Goal: Task Accomplishment & Management: Manage account settings

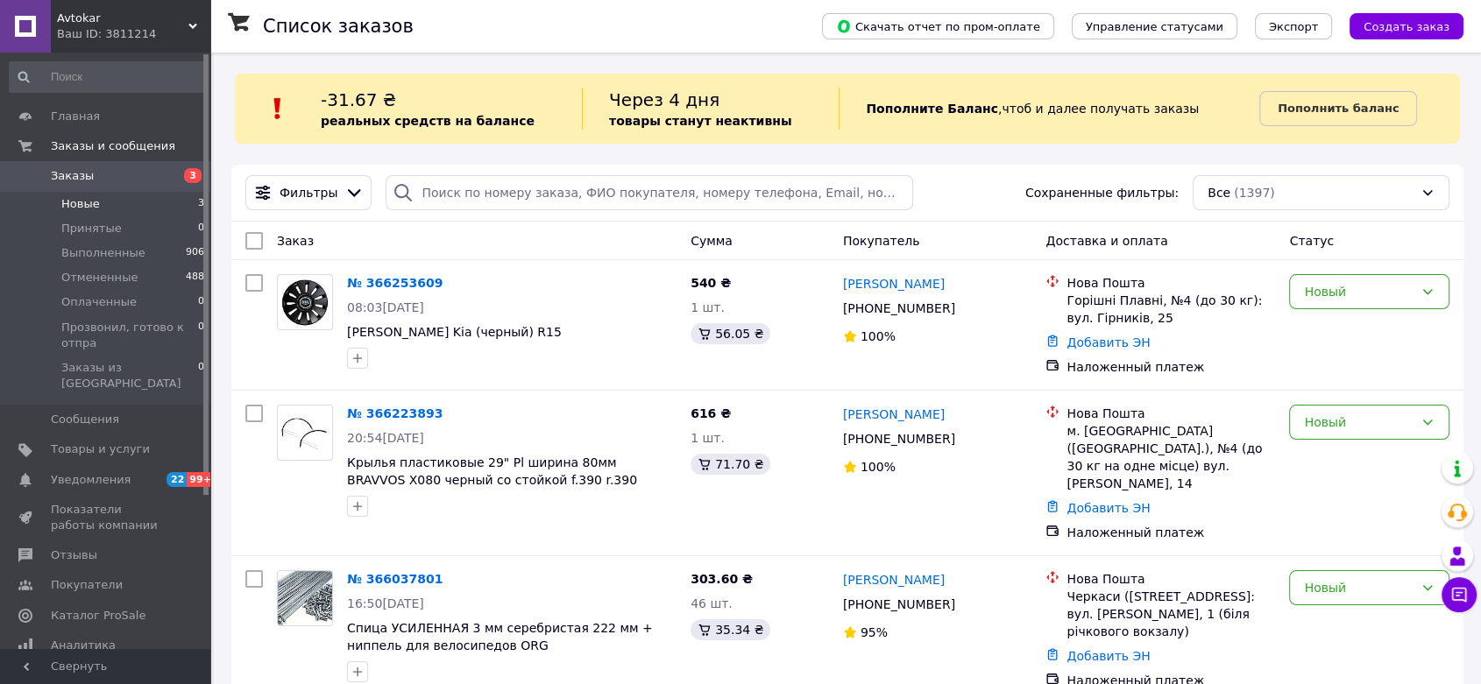
click at [84, 203] on span "Новые" at bounding box center [80, 204] width 39 height 16
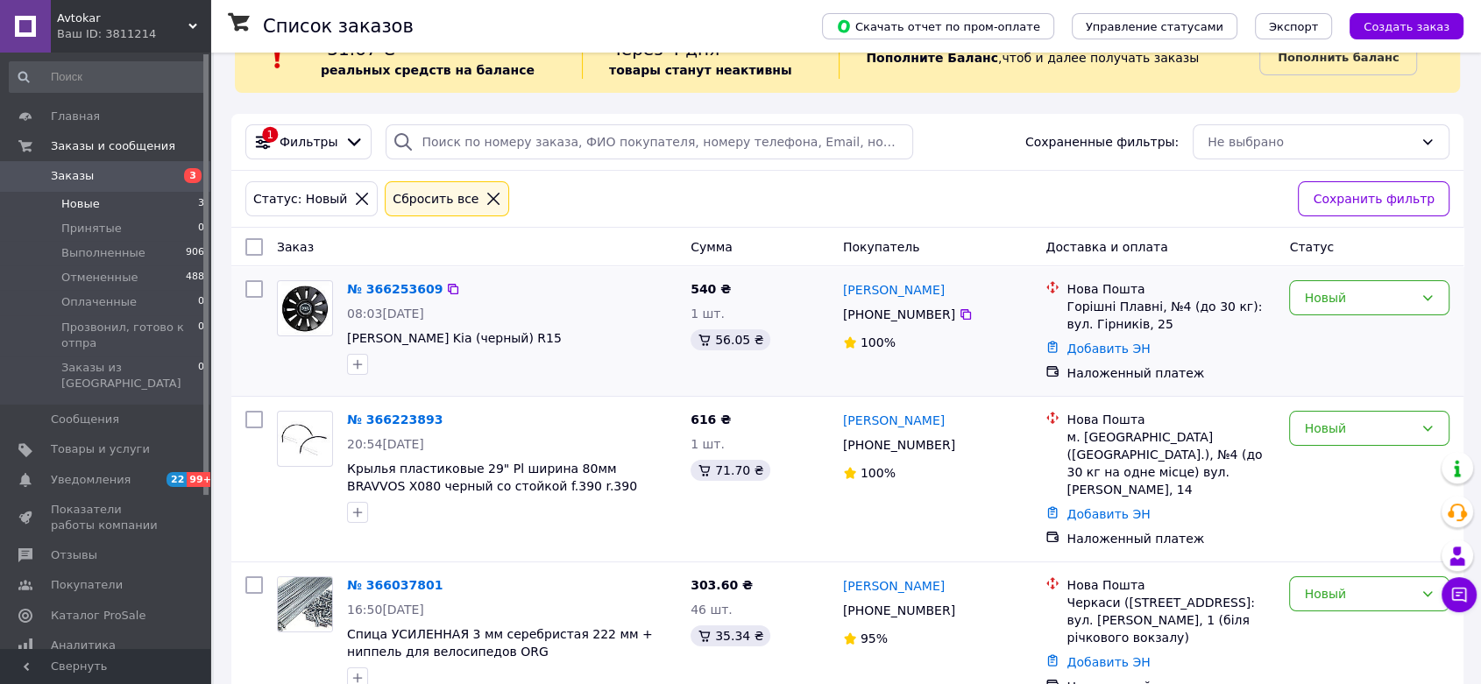
scroll to position [75, 0]
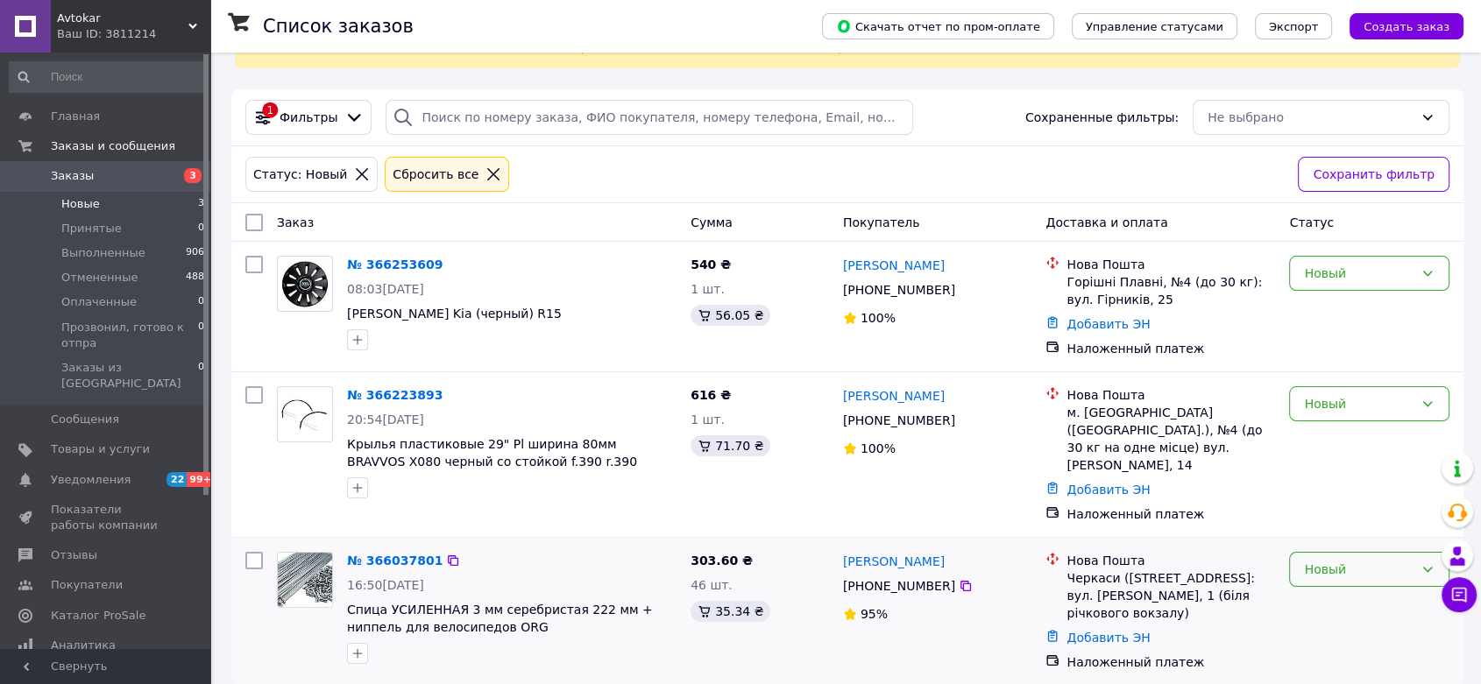
click at [1370, 560] on div "Новый" at bounding box center [1359, 569] width 110 height 19
click at [1350, 395] on li "Принят" at bounding box center [1369, 395] width 159 height 32
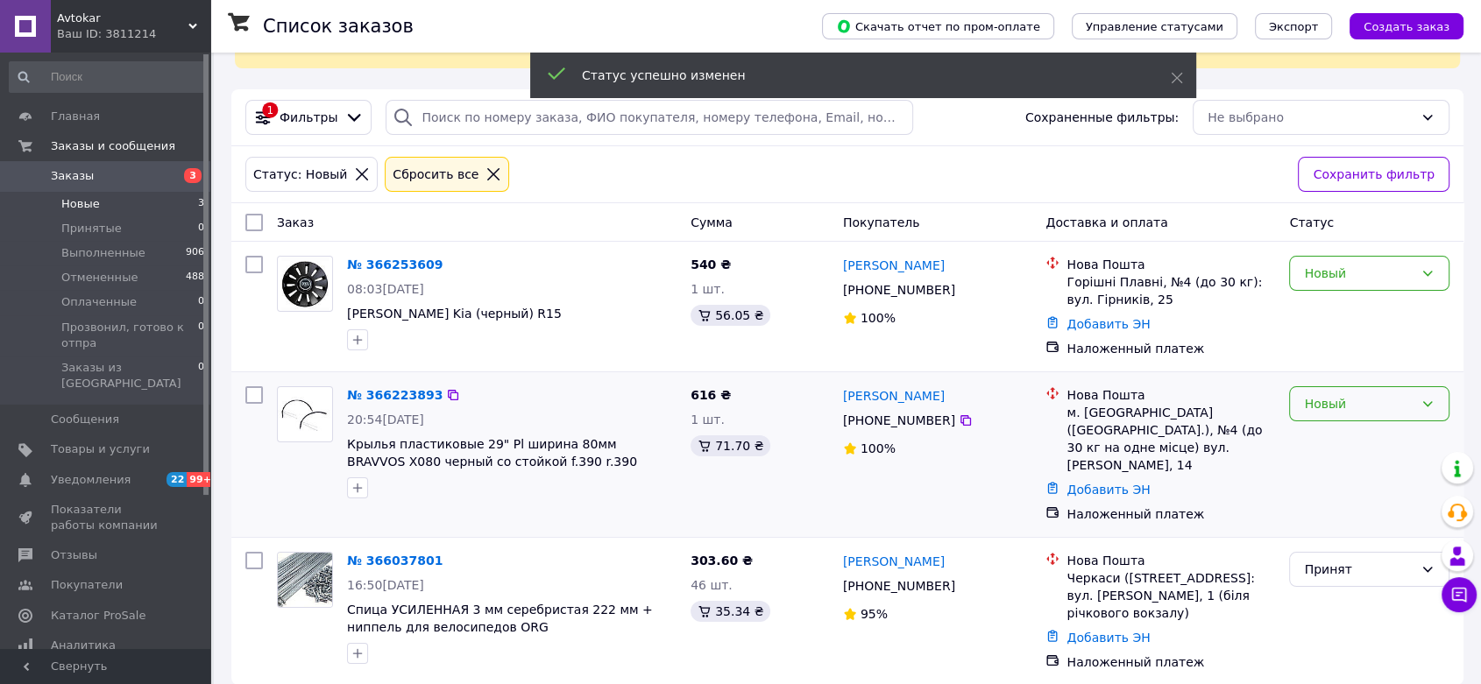
click at [1353, 405] on div "Новый" at bounding box center [1359, 403] width 110 height 19
click at [1333, 437] on li "Принят" at bounding box center [1369, 441] width 159 height 32
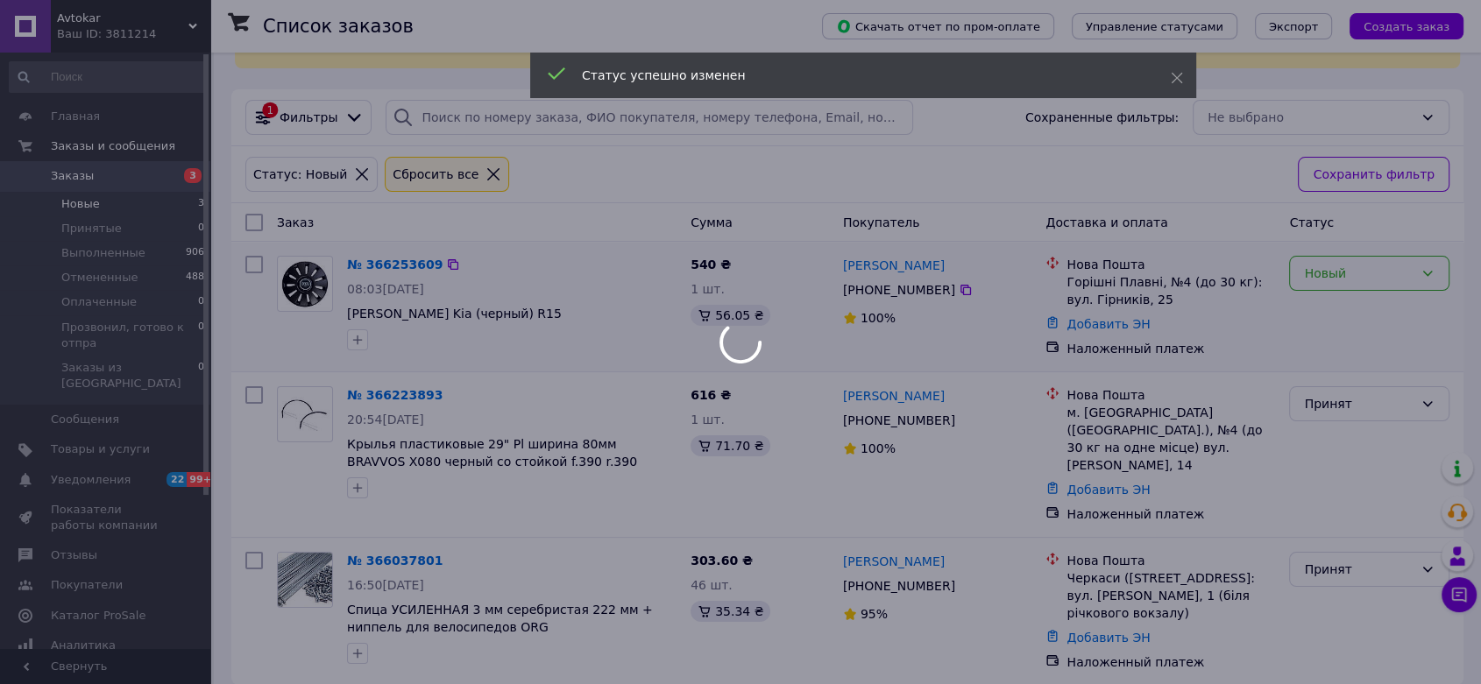
click at [1348, 273] on div "Новый" at bounding box center [1359, 273] width 110 height 19
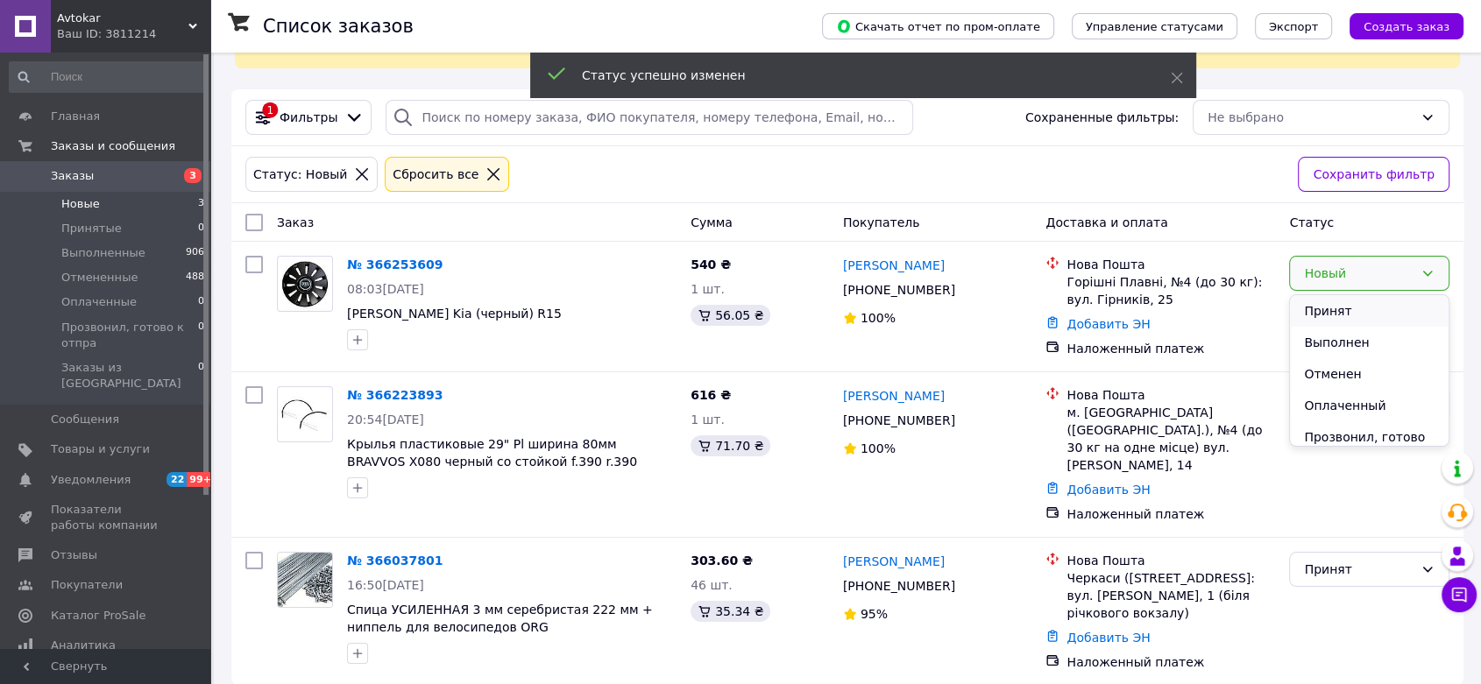
click at [1333, 311] on li "Принят" at bounding box center [1369, 311] width 159 height 32
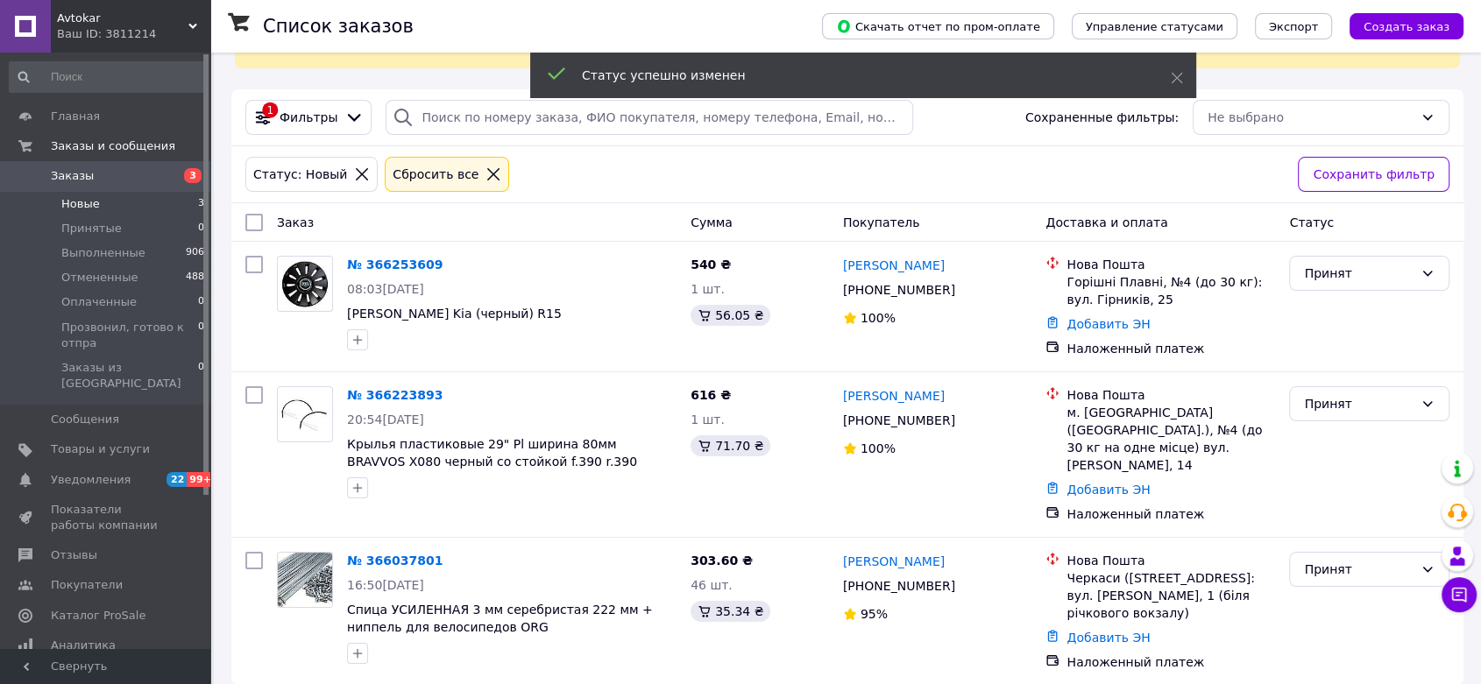
click at [196, 25] on icon at bounding box center [192, 26] width 9 height 9
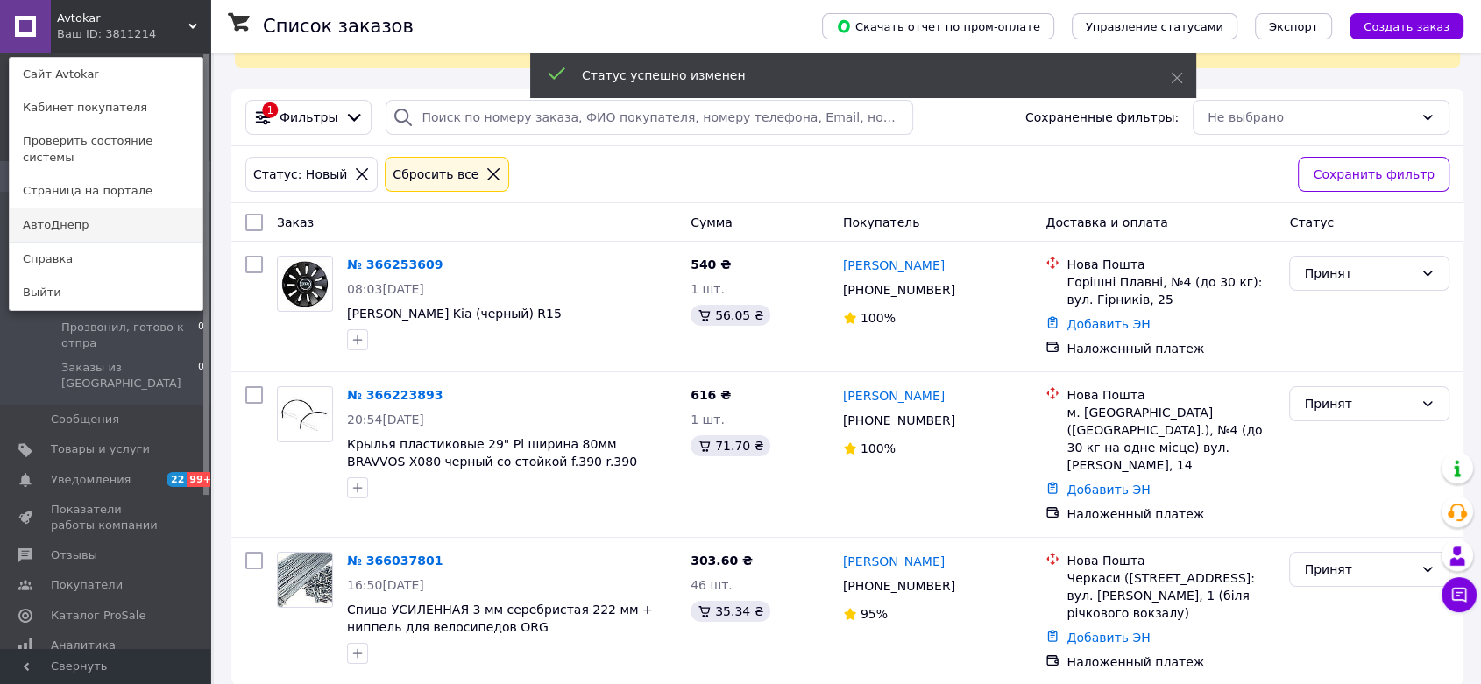
click at [60, 209] on link "АвтоДнепр" at bounding box center [106, 225] width 193 height 33
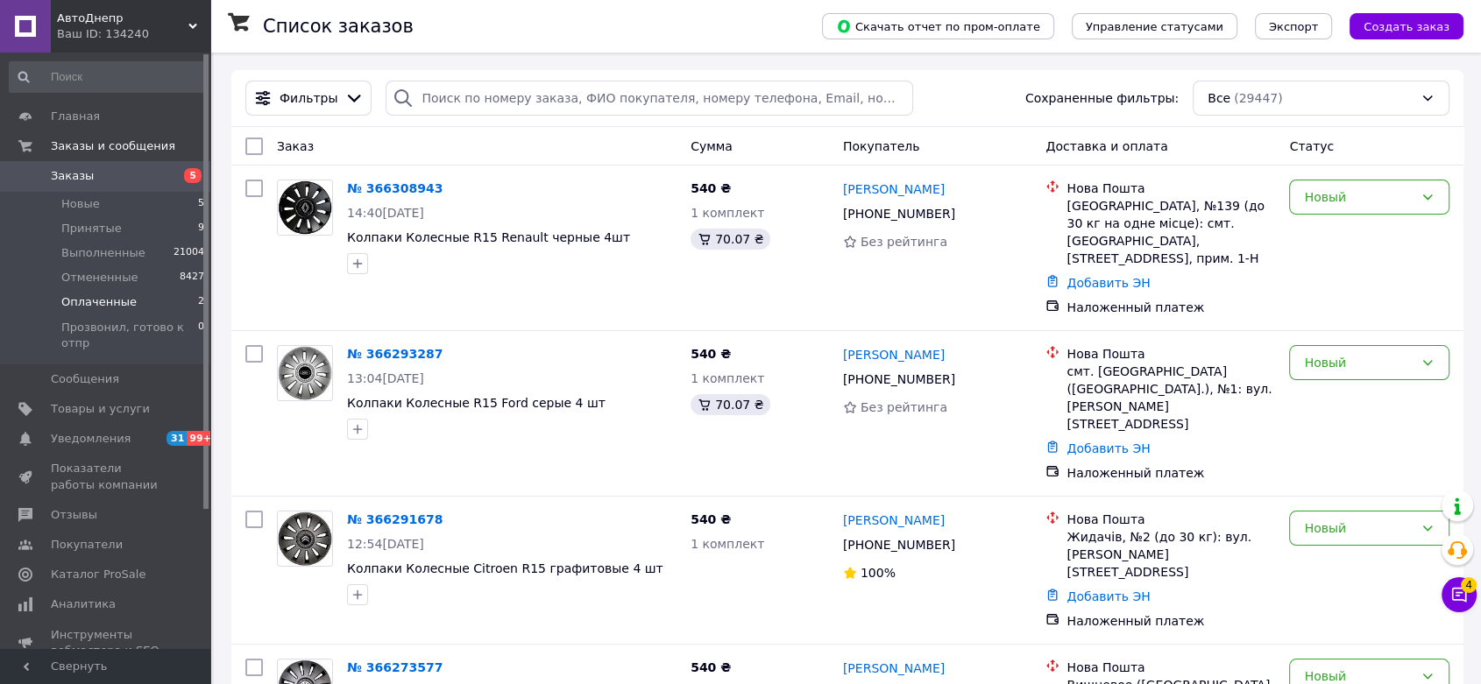
click at [98, 303] on span "Оплаченные" at bounding box center [98, 302] width 75 height 16
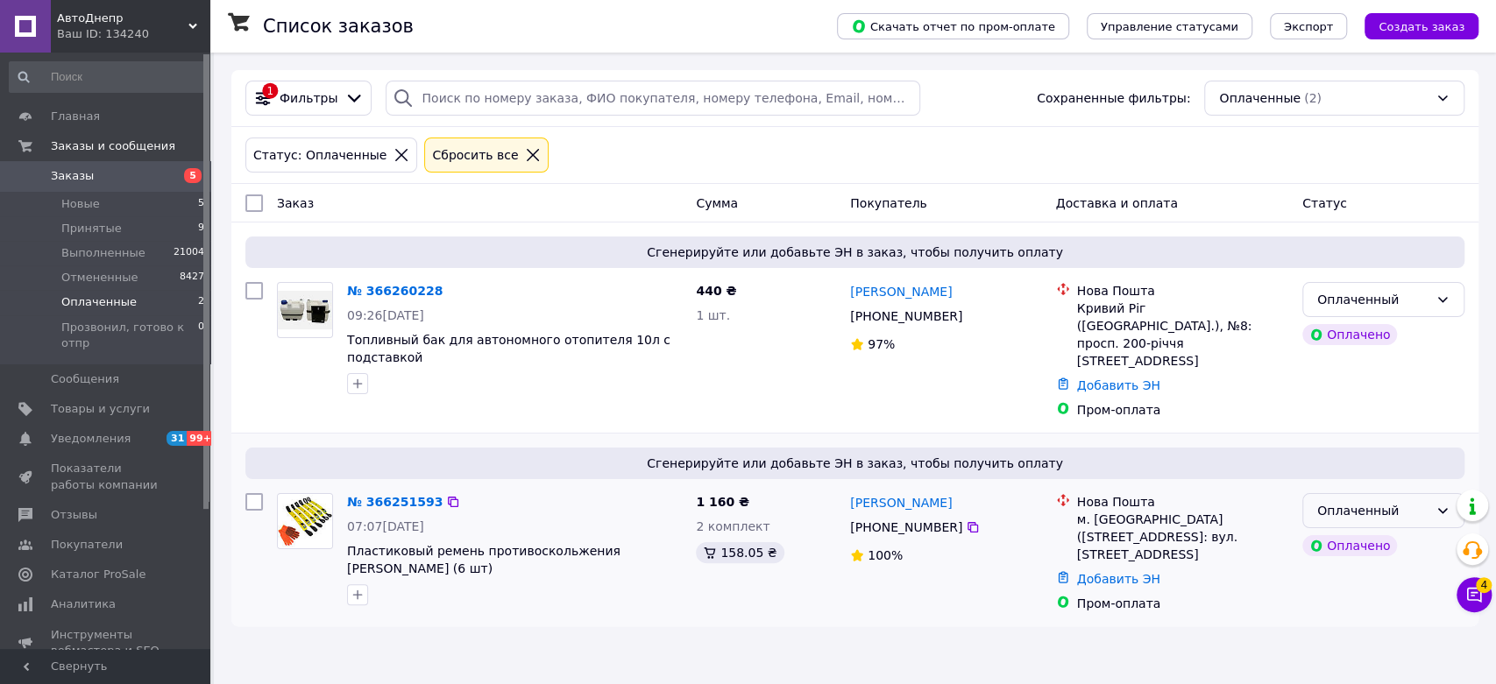
click at [1370, 501] on div "Оплаченный" at bounding box center [1372, 510] width 111 height 19
click at [1339, 528] on li "Принят" at bounding box center [1383, 531] width 160 height 32
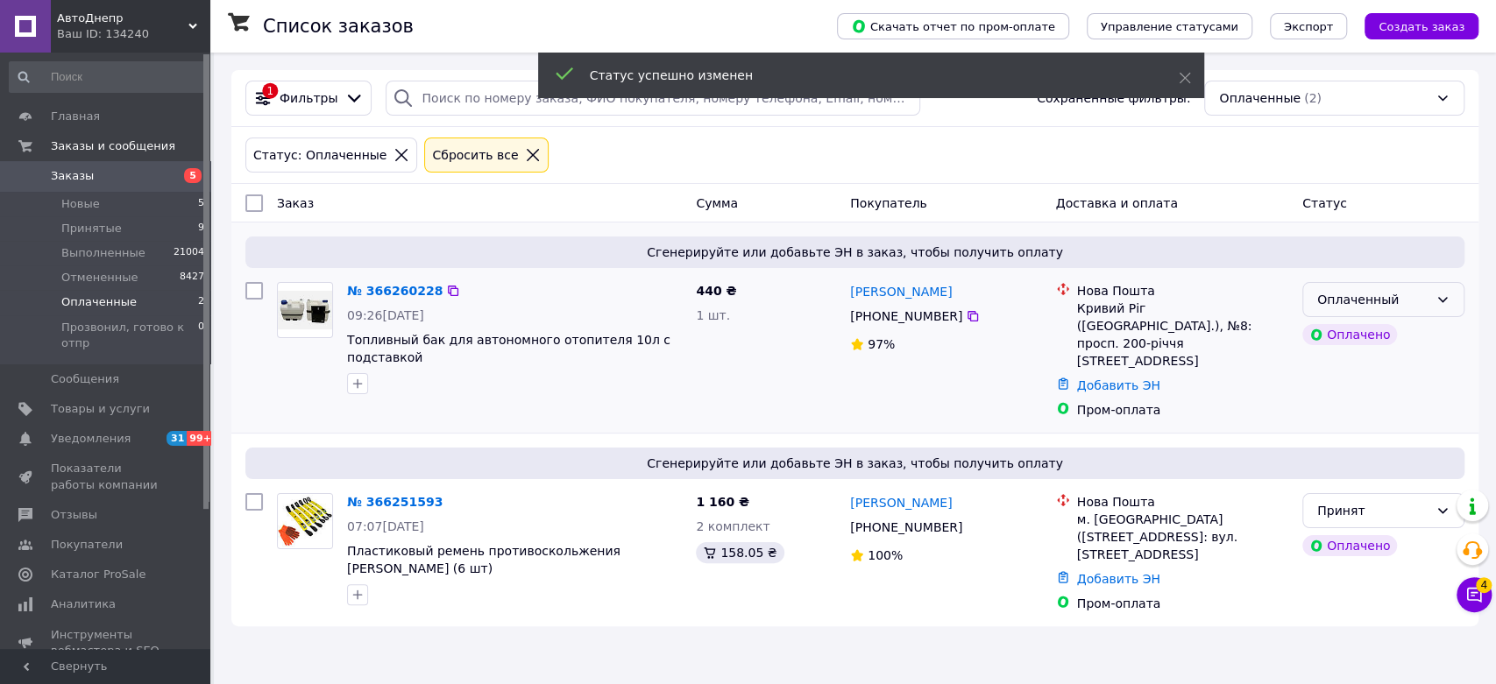
click at [1412, 299] on div "Оплаченный" at bounding box center [1372, 299] width 111 height 19
click at [1347, 339] on li "Принят" at bounding box center [1383, 338] width 160 height 32
click at [88, 226] on span "Принятые" at bounding box center [91, 229] width 60 height 16
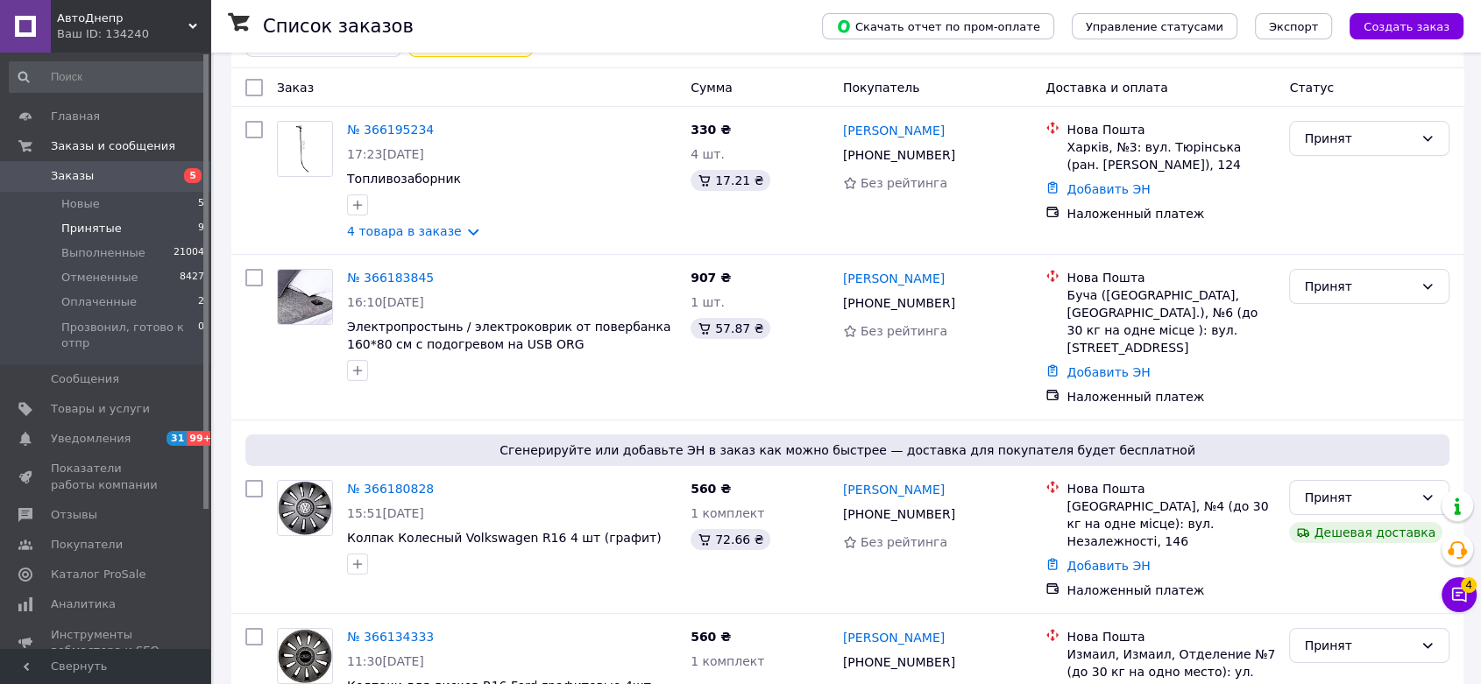
scroll to position [126, 0]
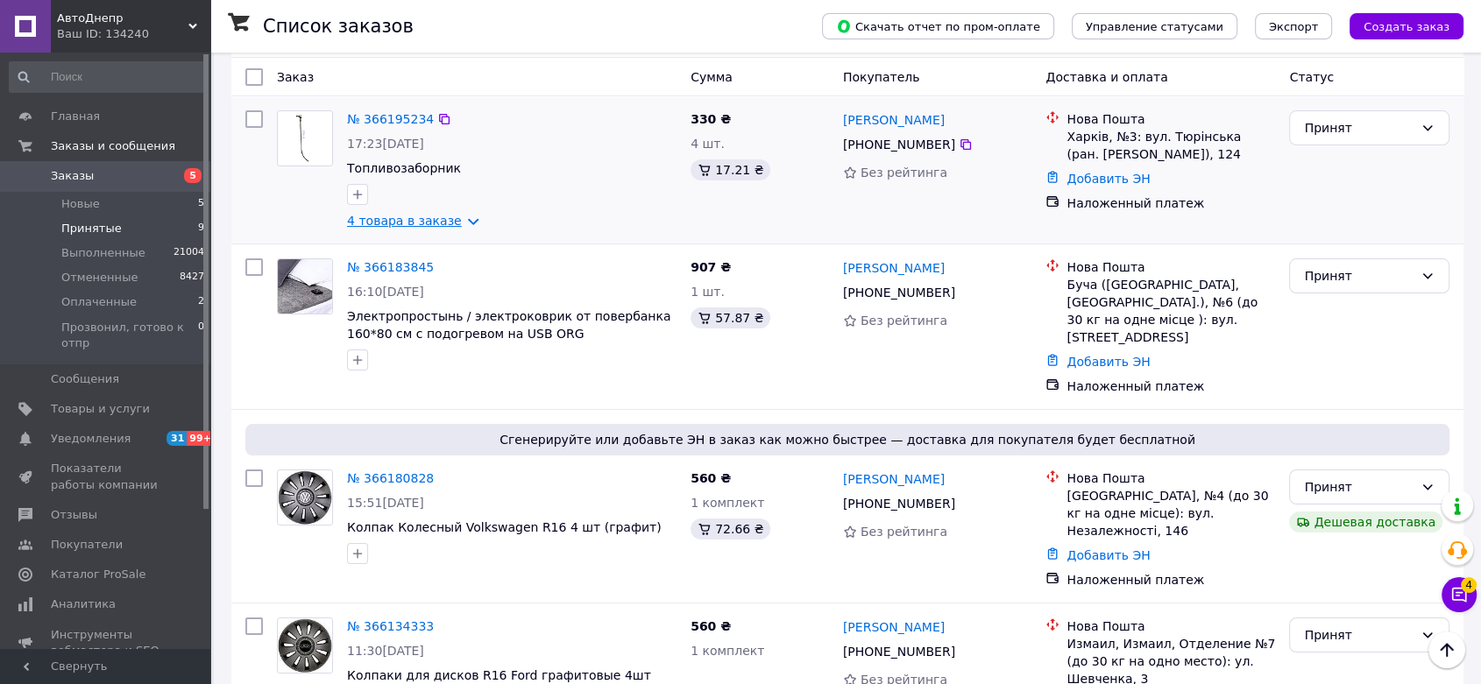
click at [457, 217] on link "4 товара в заказе" at bounding box center [404, 221] width 115 height 14
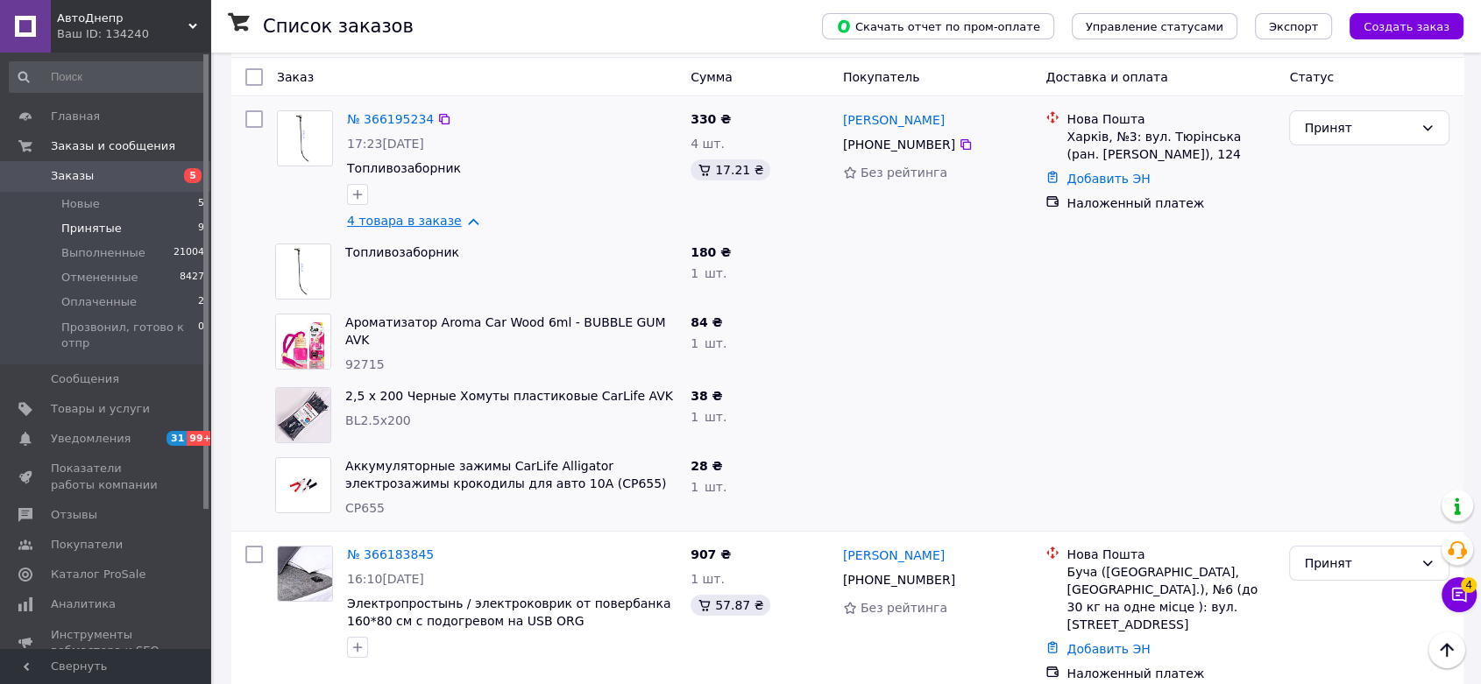
click at [459, 217] on link "4 товара в заказе" at bounding box center [404, 221] width 115 height 14
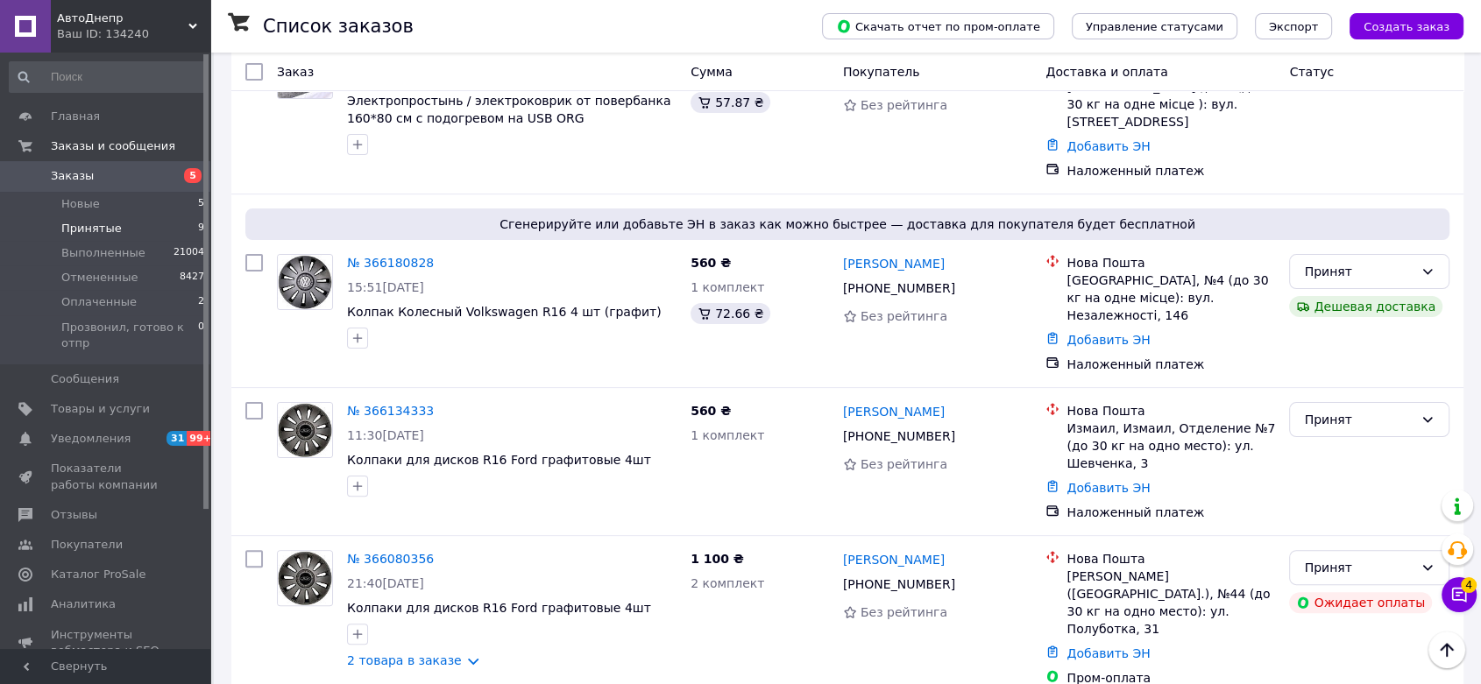
scroll to position [340, 0]
click at [91, 202] on span "Новые" at bounding box center [80, 204] width 39 height 16
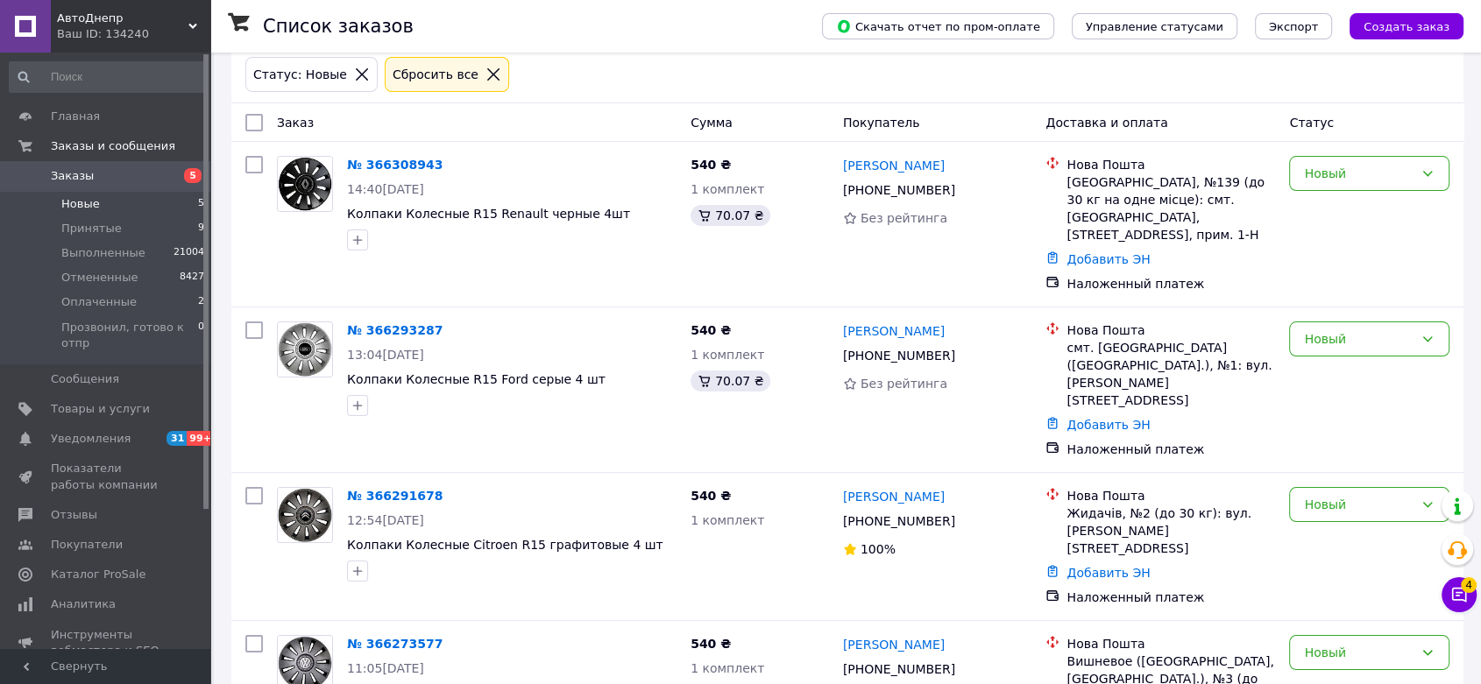
scroll to position [242, 0]
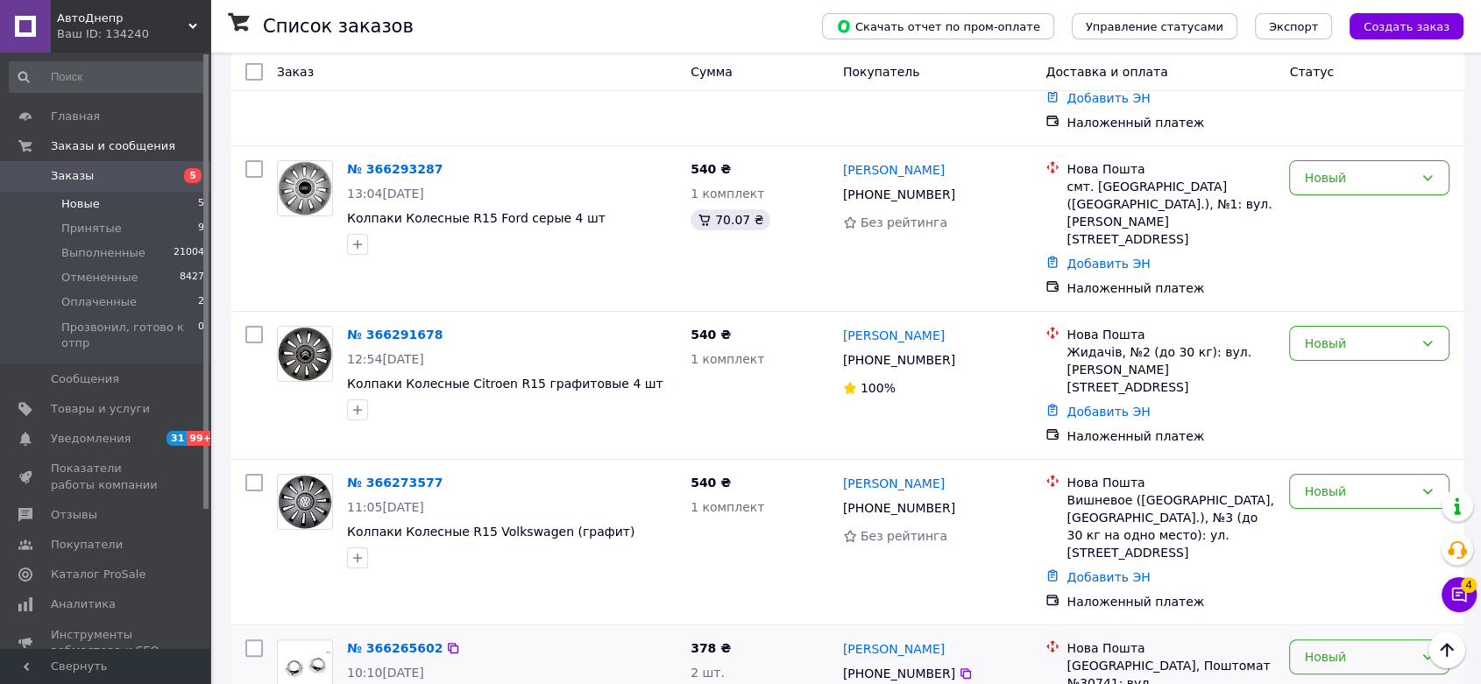
click at [1336, 648] on div "Новый" at bounding box center [1359, 657] width 110 height 19
click at [1340, 412] on li "Принят" at bounding box center [1369, 412] width 159 height 32
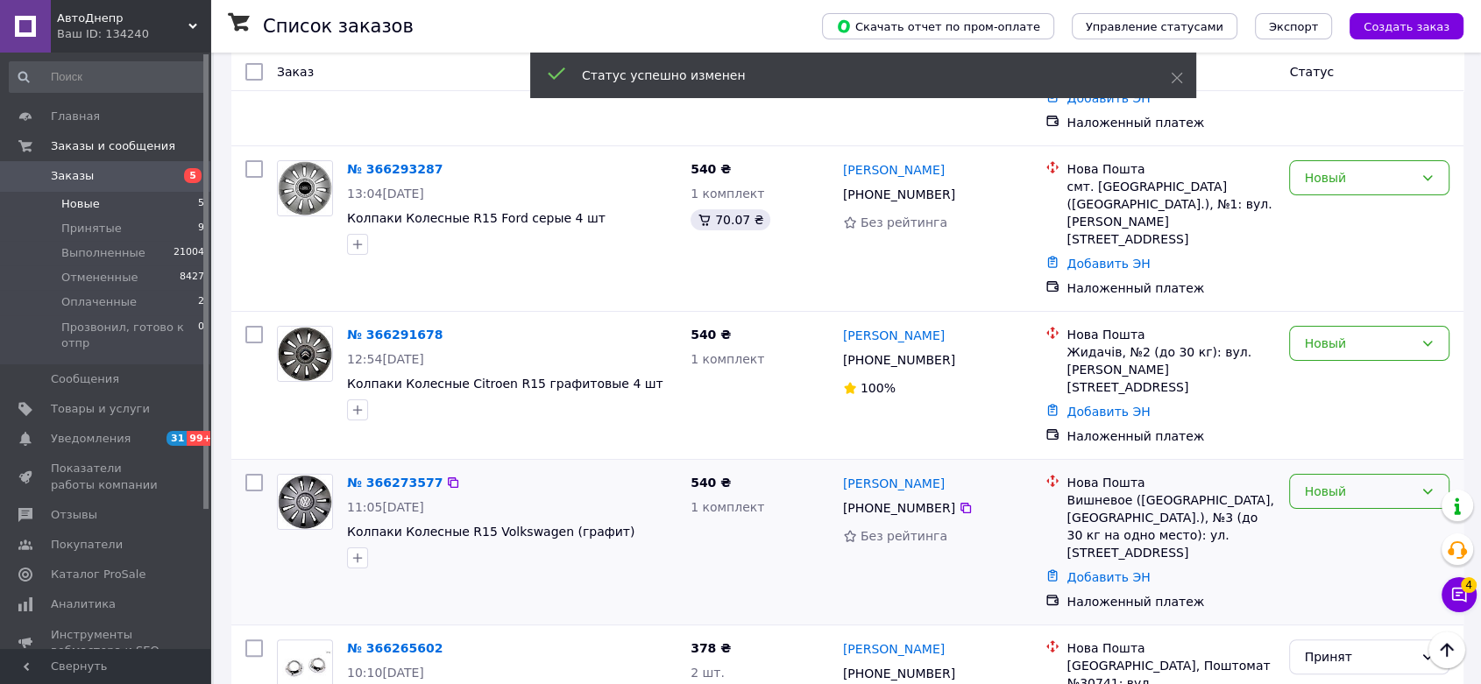
click at [1334, 482] on div "Новый" at bounding box center [1359, 491] width 110 height 19
click at [1332, 449] on li "Принят" at bounding box center [1369, 458] width 159 height 32
click at [1343, 334] on div "Новый" at bounding box center [1359, 343] width 110 height 19
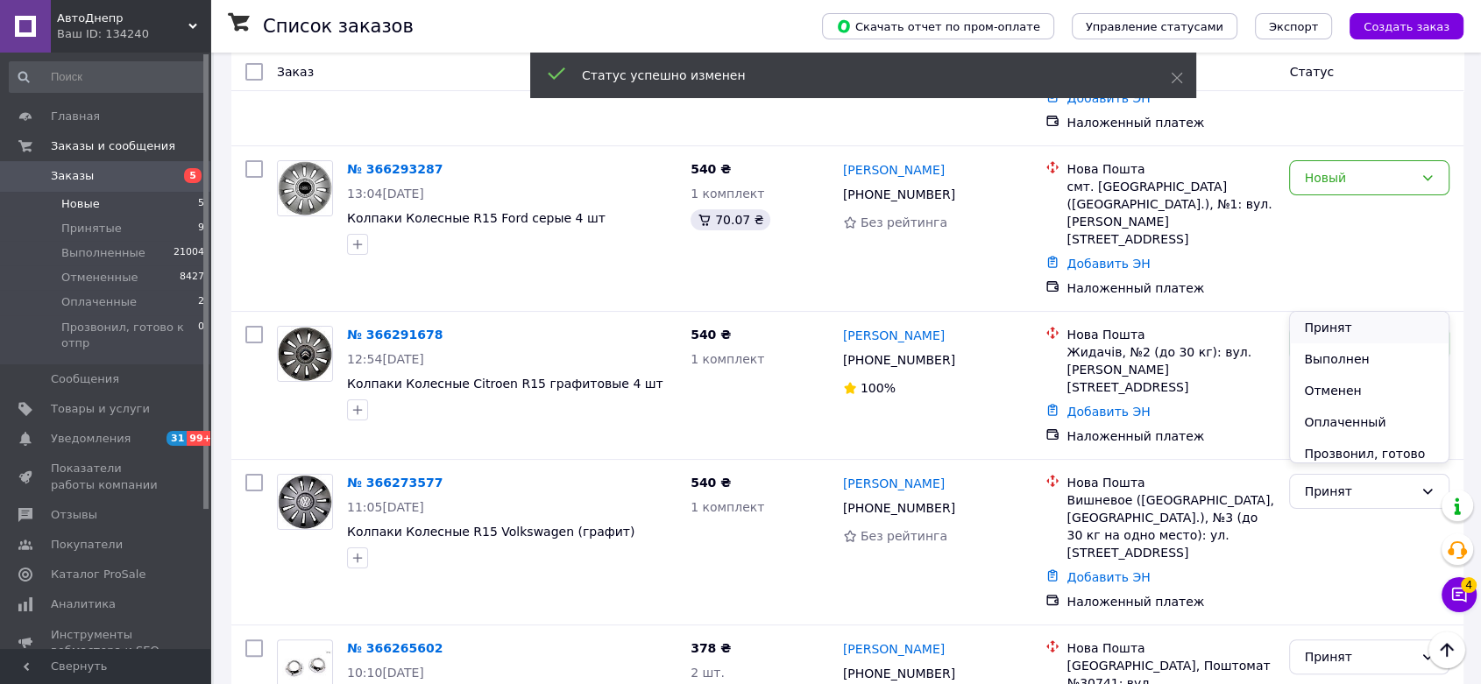
click at [1331, 322] on li "Принят" at bounding box center [1369, 328] width 159 height 32
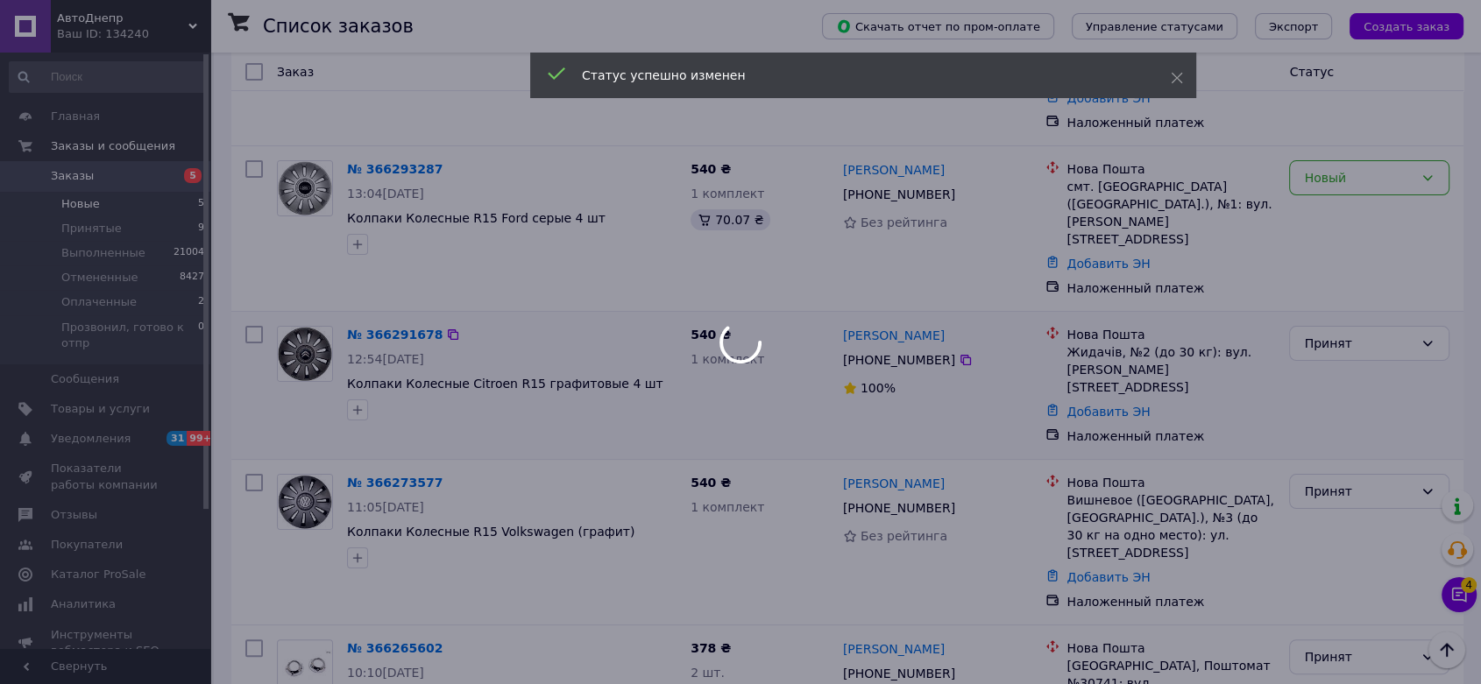
scroll to position [145, 0]
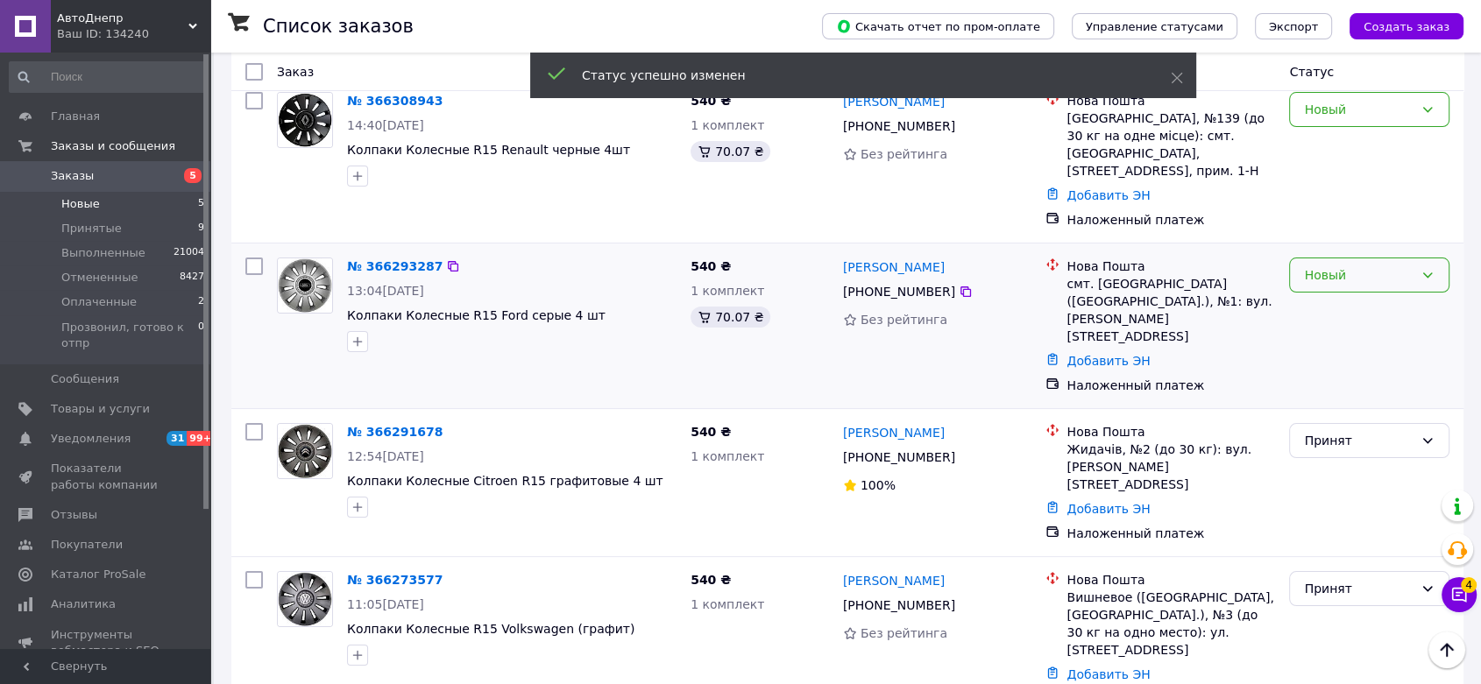
click at [1342, 265] on div "Новый" at bounding box center [1359, 274] width 110 height 19
click at [1332, 289] on li "Принят" at bounding box center [1369, 295] width 159 height 32
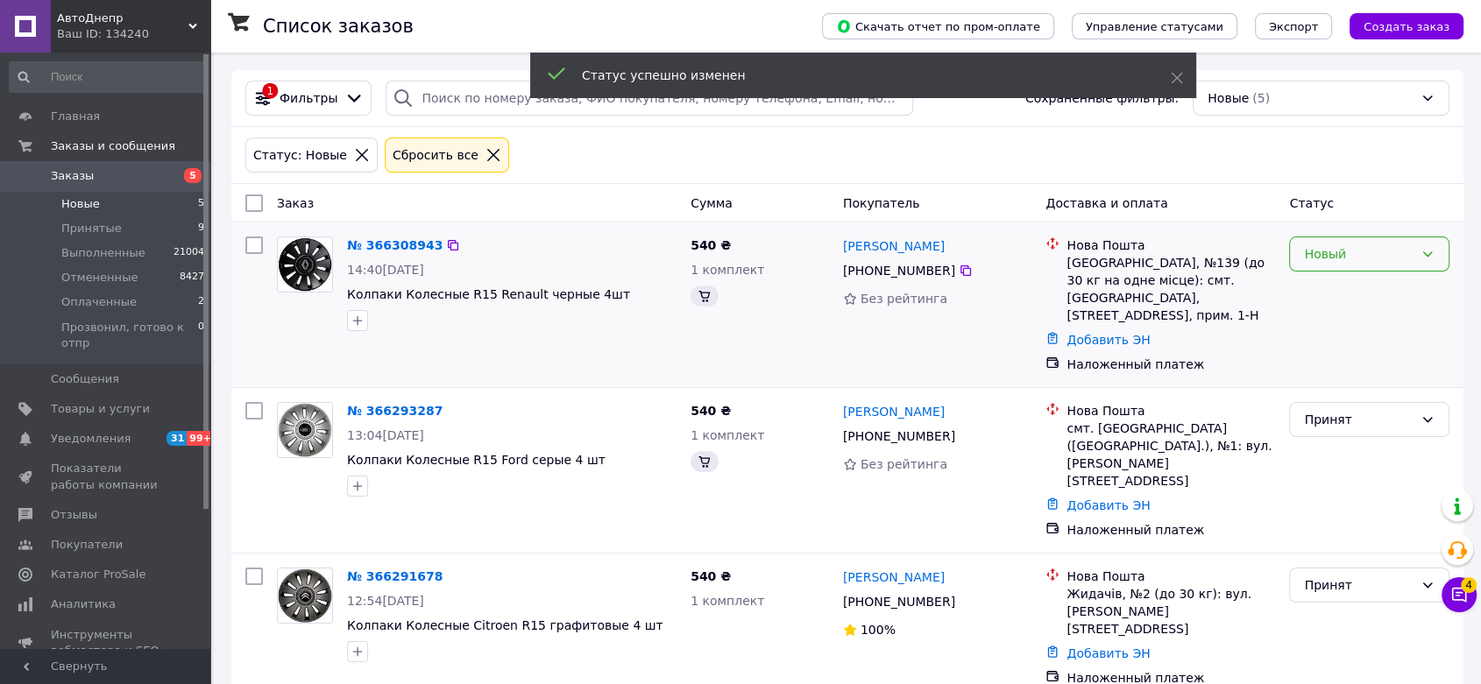
click at [1331, 251] on div "Новый" at bounding box center [1359, 253] width 110 height 19
click at [1321, 287] on li "Принят" at bounding box center [1369, 292] width 159 height 32
